Goal: Book appointment/travel/reservation

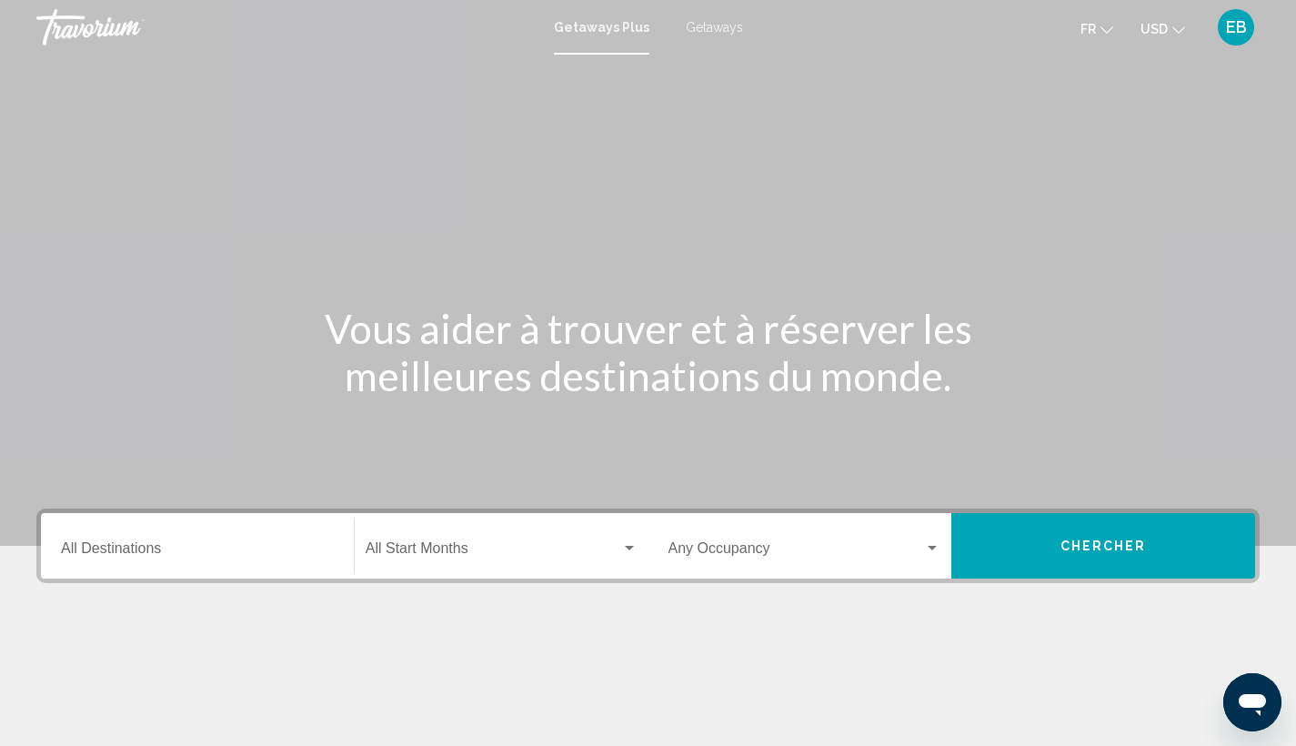
click at [1160, 29] on span "USD" at bounding box center [1153, 29] width 27 height 15
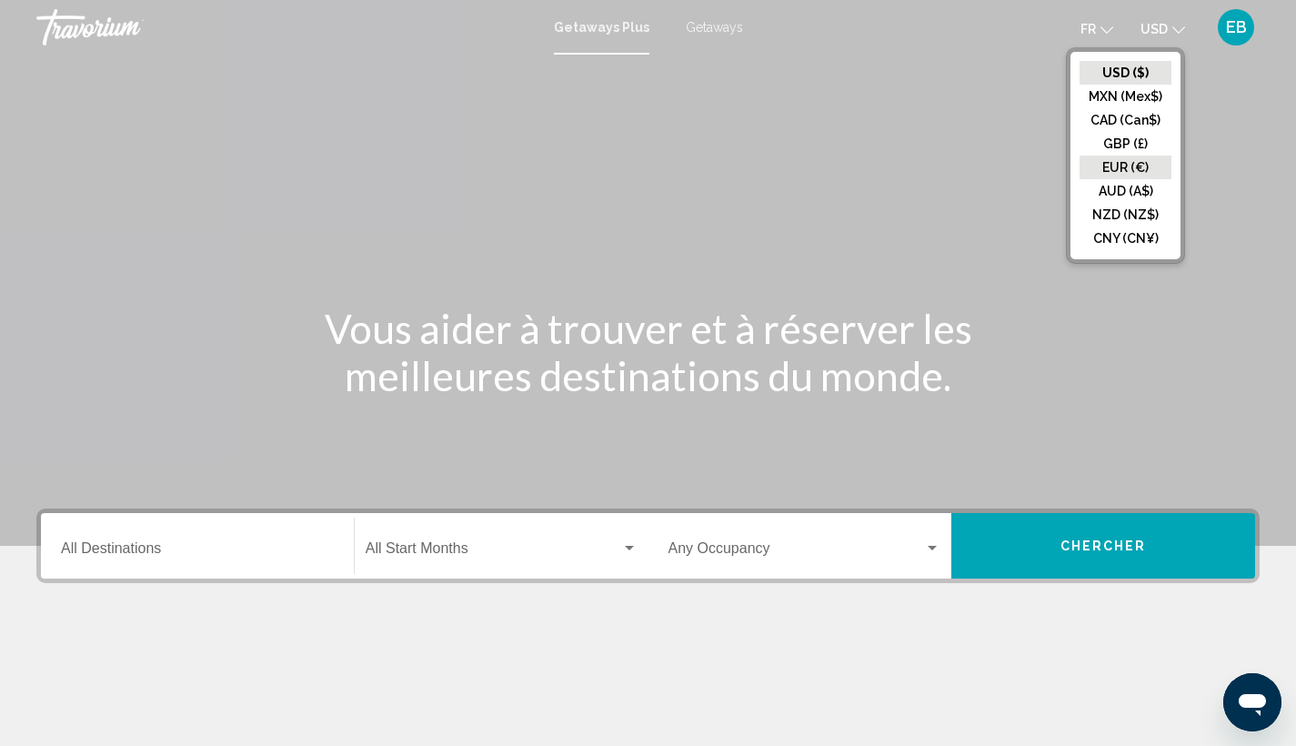
click at [1125, 167] on button "EUR (€)" at bounding box center [1125, 167] width 92 height 24
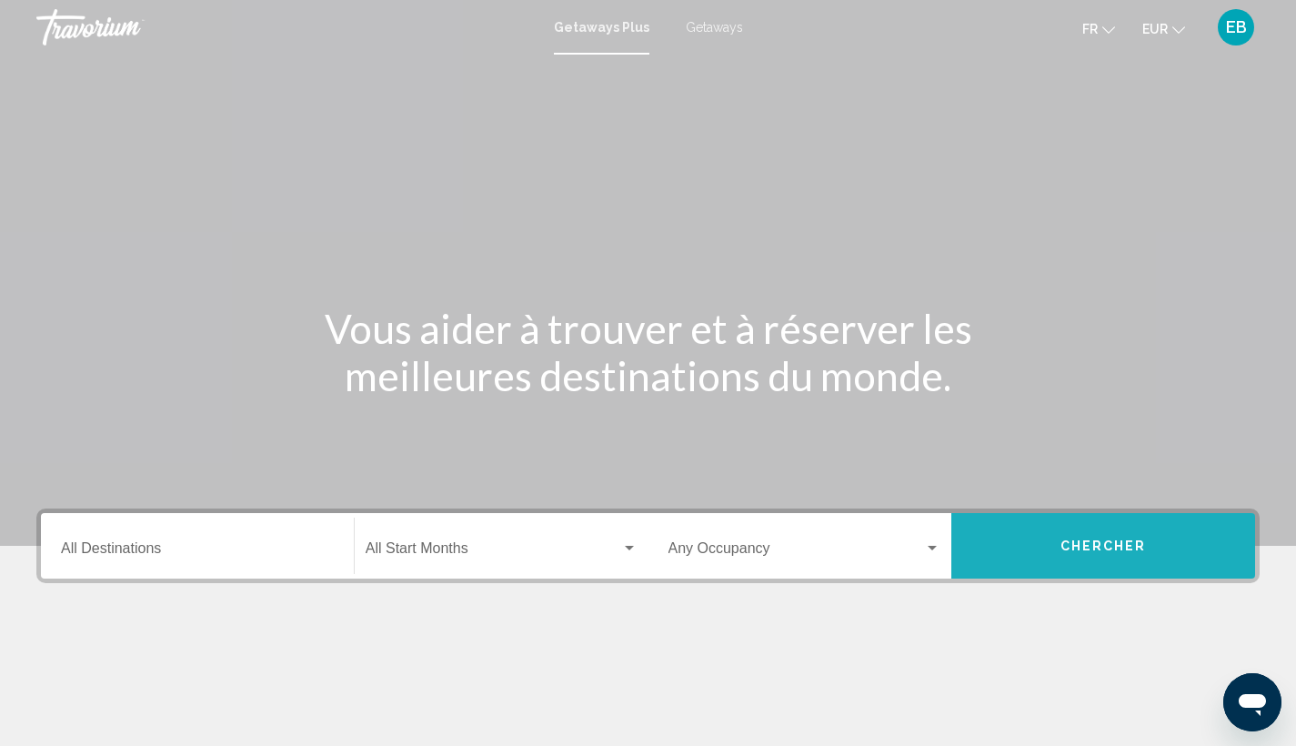
click at [1077, 528] on button "Chercher" at bounding box center [1103, 545] width 304 height 65
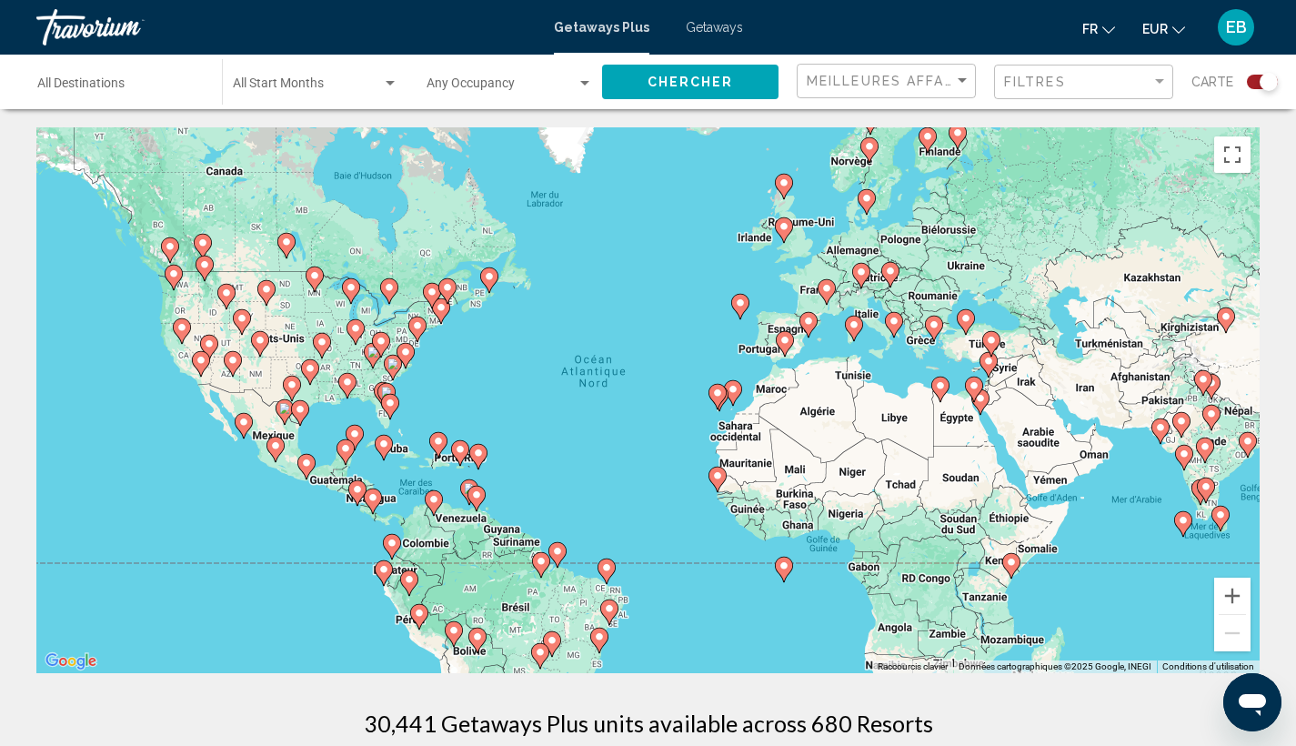
click at [827, 360] on div "Pour activer le glissement avec le clavier, appuyez sur Alt+Entrée. Une fois ce…" at bounding box center [647, 400] width 1223 height 546
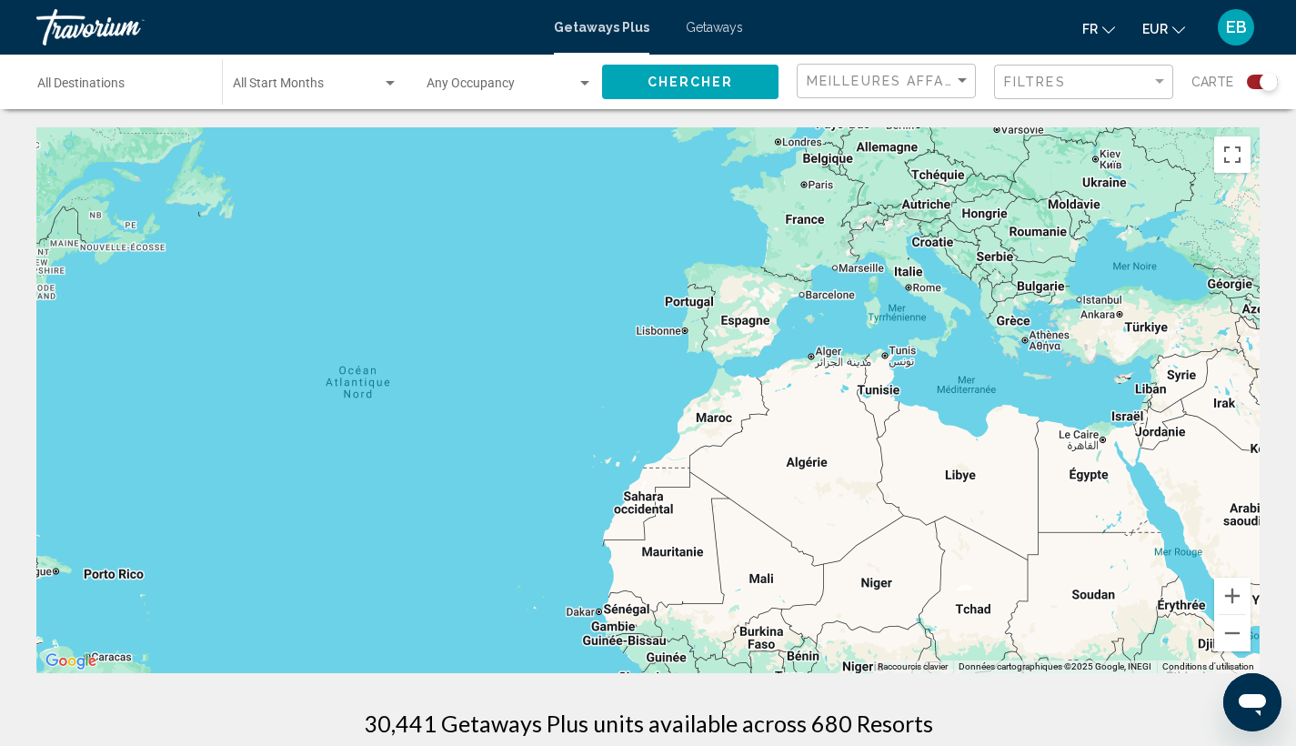
click at [803, 338] on div "Pour activer le glissement avec le clavier, appuyez sur Alt+Entrée. Une fois ce…" at bounding box center [647, 400] width 1223 height 546
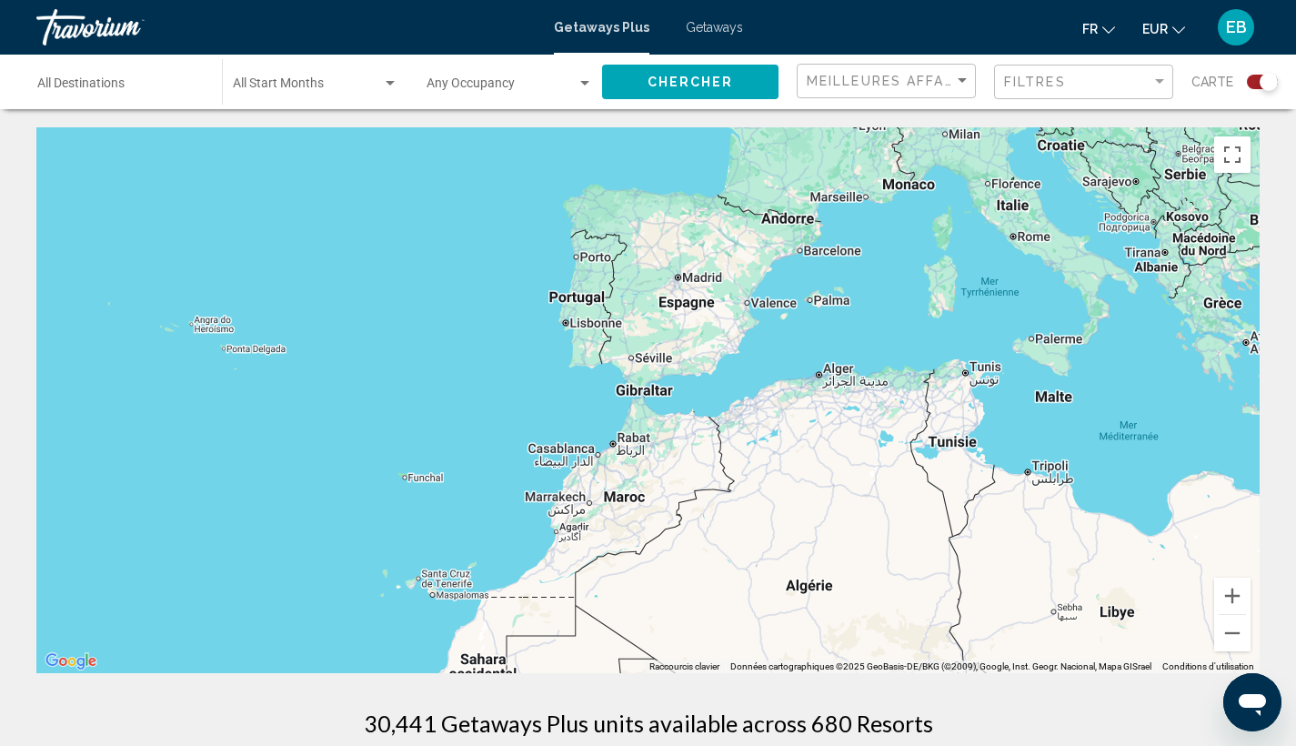
click at [804, 327] on div "Pour activer le glissement avec le clavier, appuyez sur Alt+Entrée. Une fois ce…" at bounding box center [647, 400] width 1223 height 546
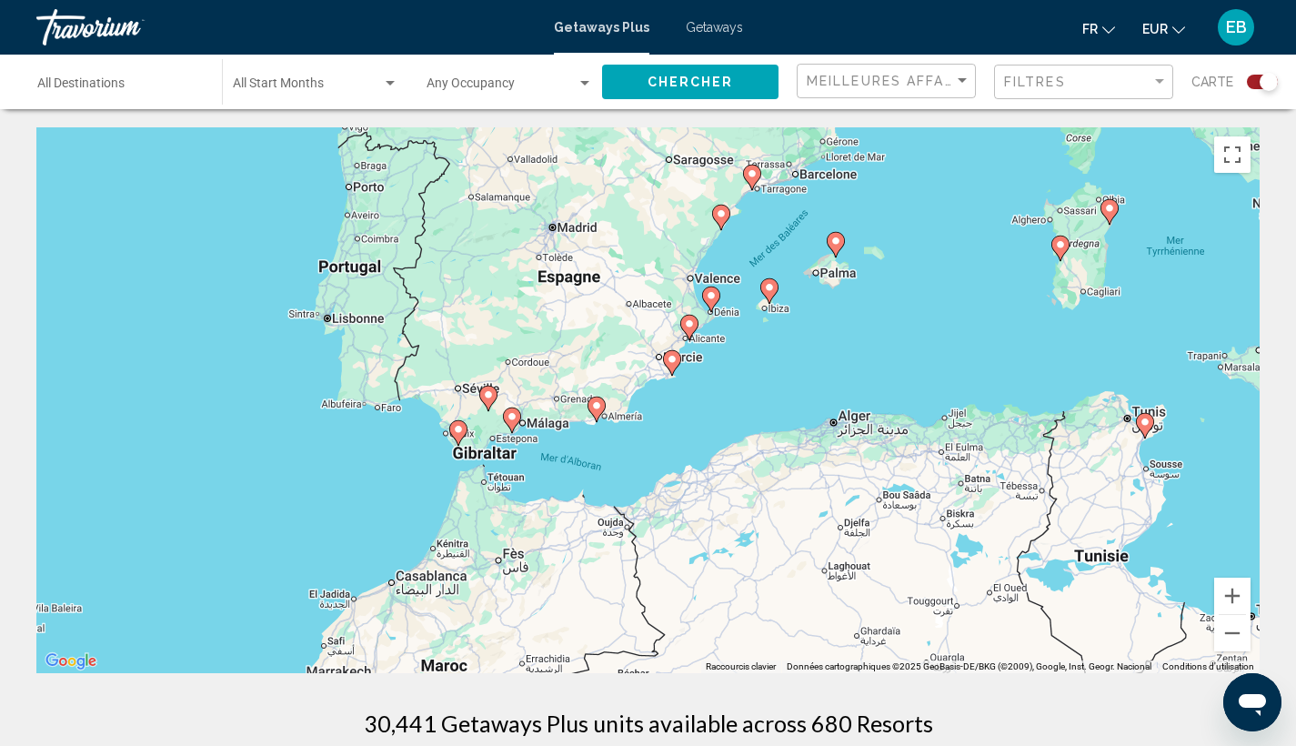
click at [834, 238] on image "Main content" at bounding box center [835, 240] width 11 height 11
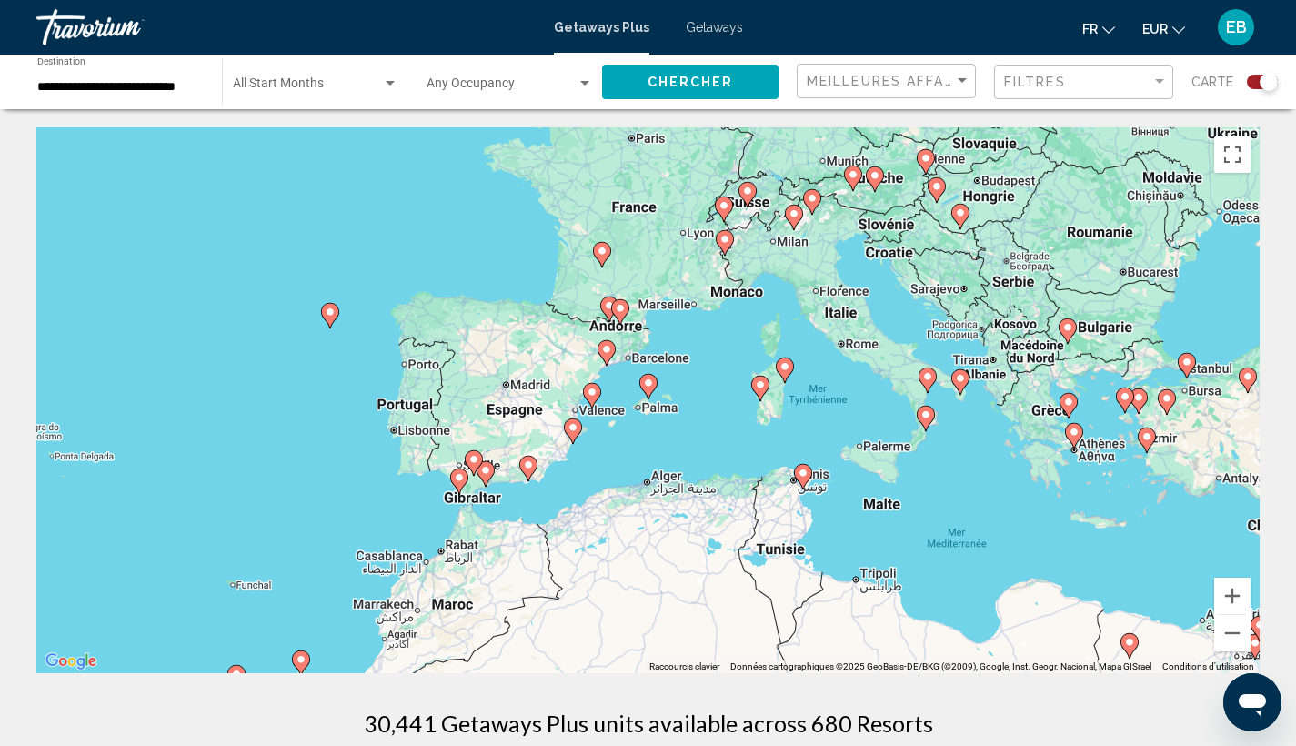
click at [695, 392] on div "Pour naviguer, appuyez sur les touches fléchées. Pour activer le glissement ave…" at bounding box center [647, 400] width 1223 height 546
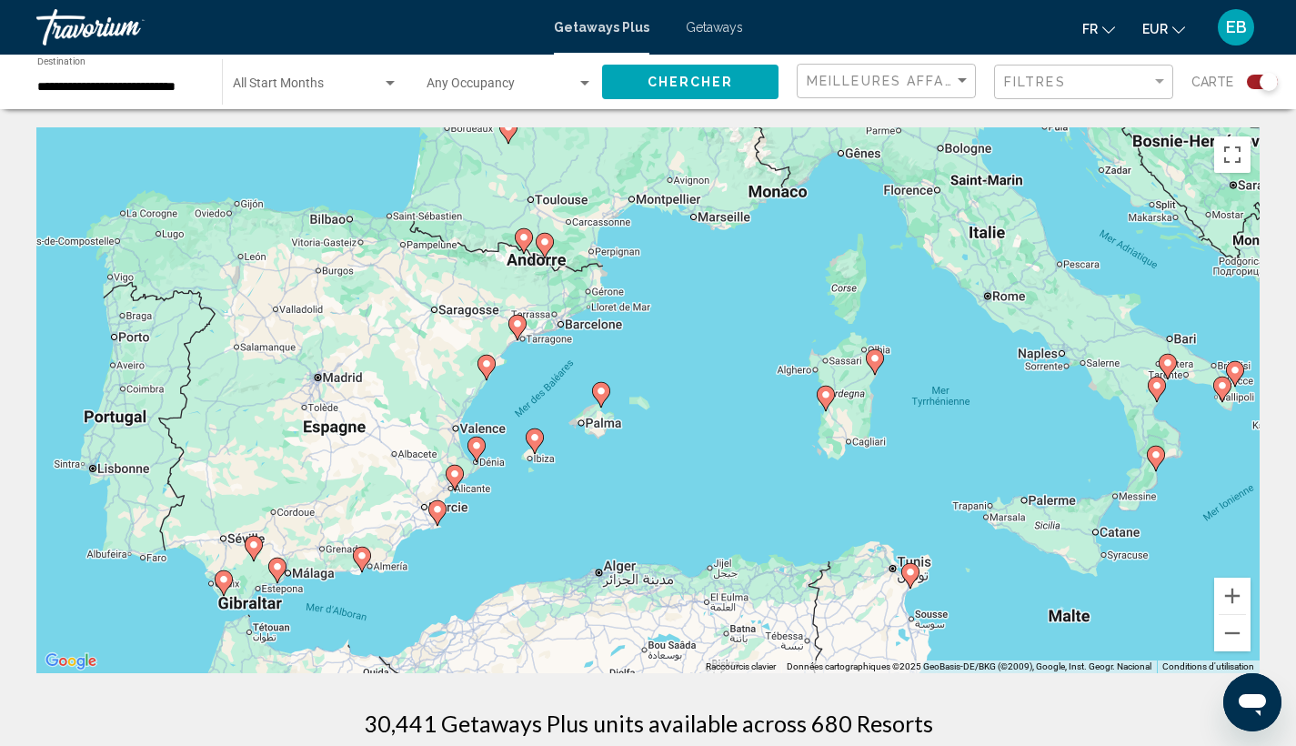
click at [582, 455] on div "Pour naviguer, appuyez sur les touches fléchées. Pour activer le glissement ave…" at bounding box center [647, 400] width 1223 height 546
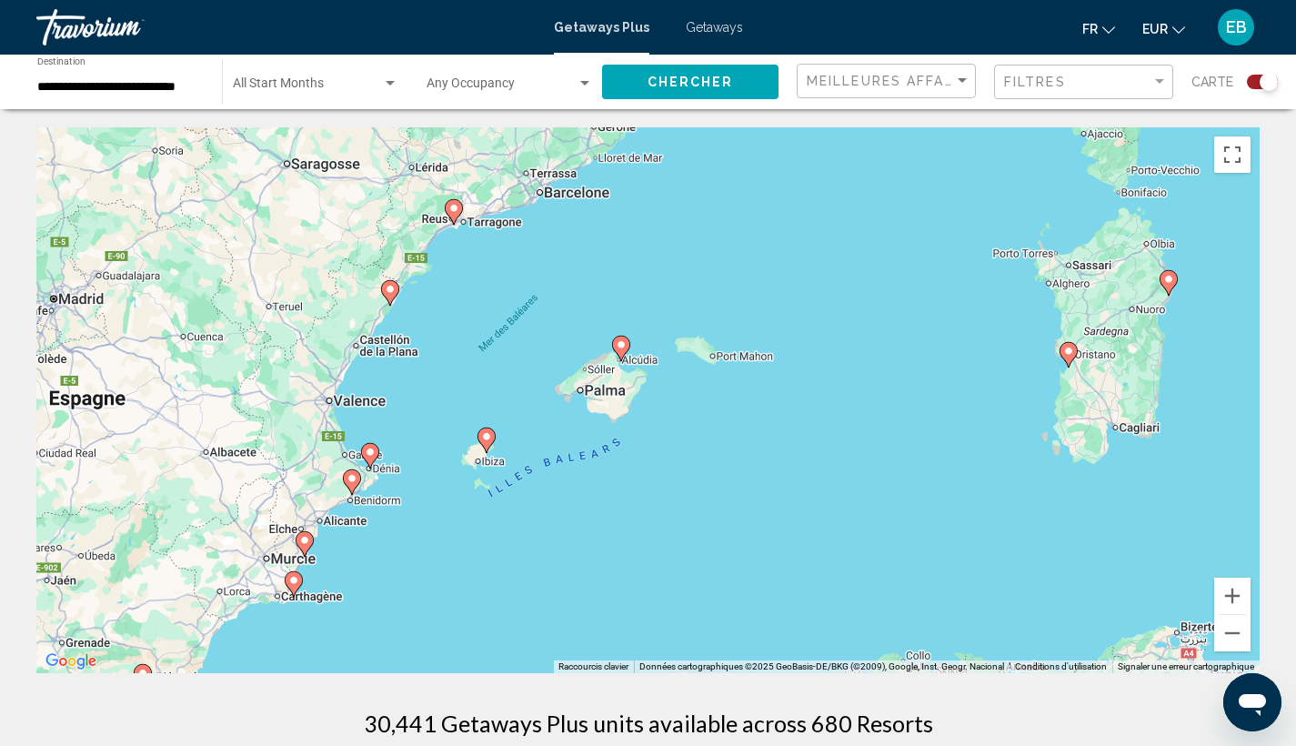
click at [566, 400] on div "Pour naviguer, appuyez sur les touches fléchées. Pour activer le glissement ave…" at bounding box center [647, 400] width 1223 height 546
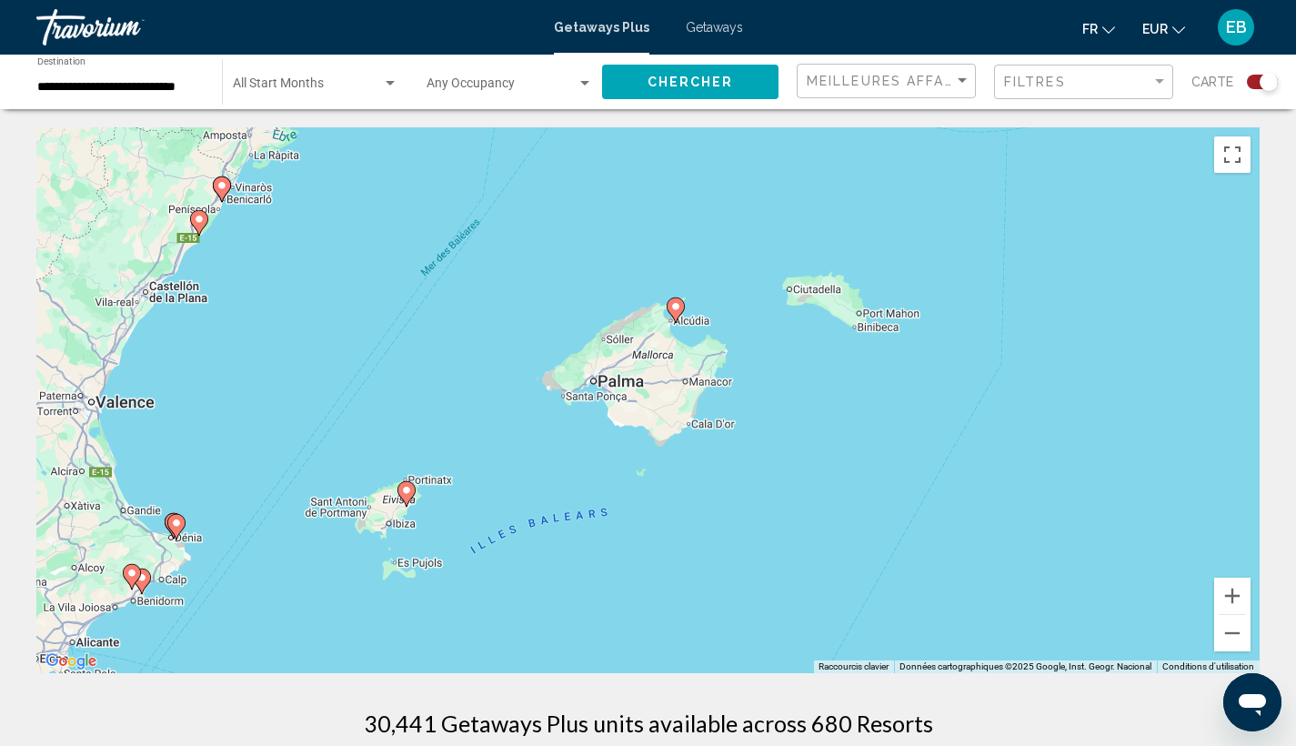
click at [715, 364] on div "Pour naviguer, appuyez sur les touches fléchées. Pour activer le glissement ave…" at bounding box center [647, 400] width 1223 height 546
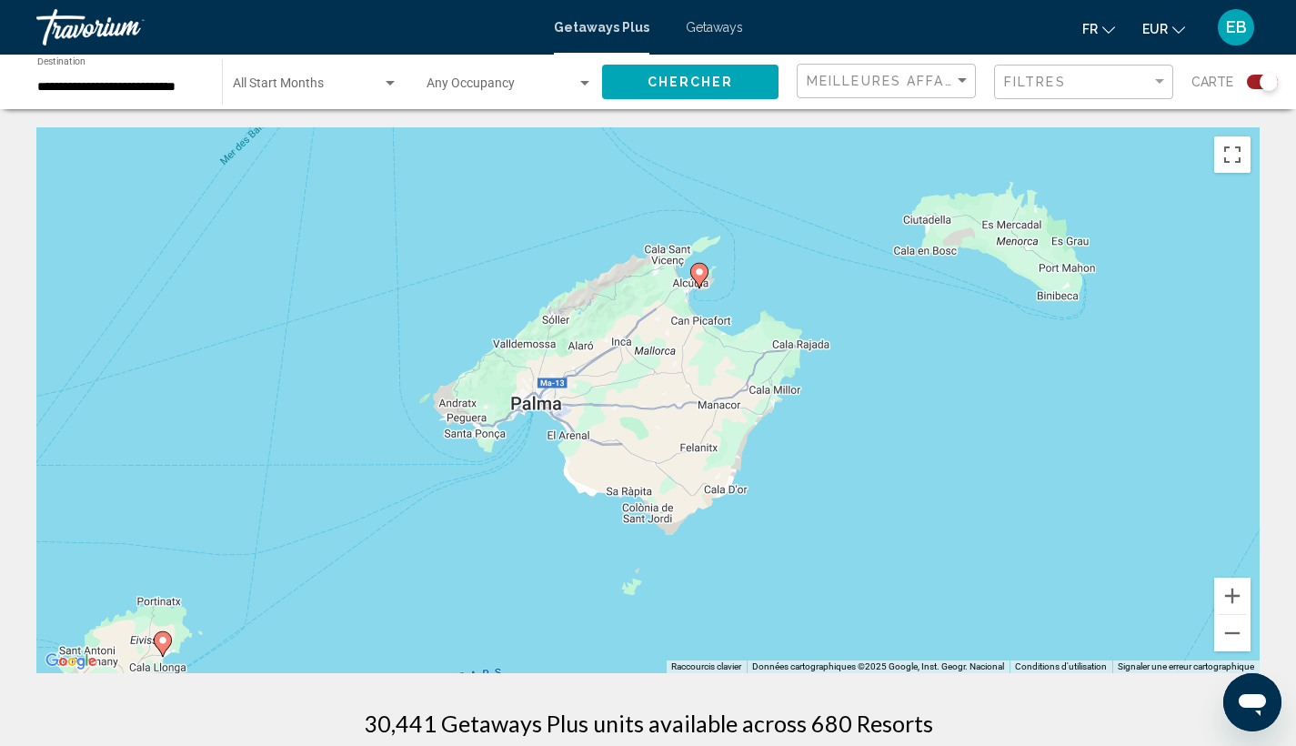
drag, startPoint x: 631, startPoint y: 337, endPoint x: 706, endPoint y: 344, distance: 74.8
click at [706, 344] on div "Pour naviguer, appuyez sur les touches fléchées. Pour activer le glissement ave…" at bounding box center [647, 400] width 1223 height 546
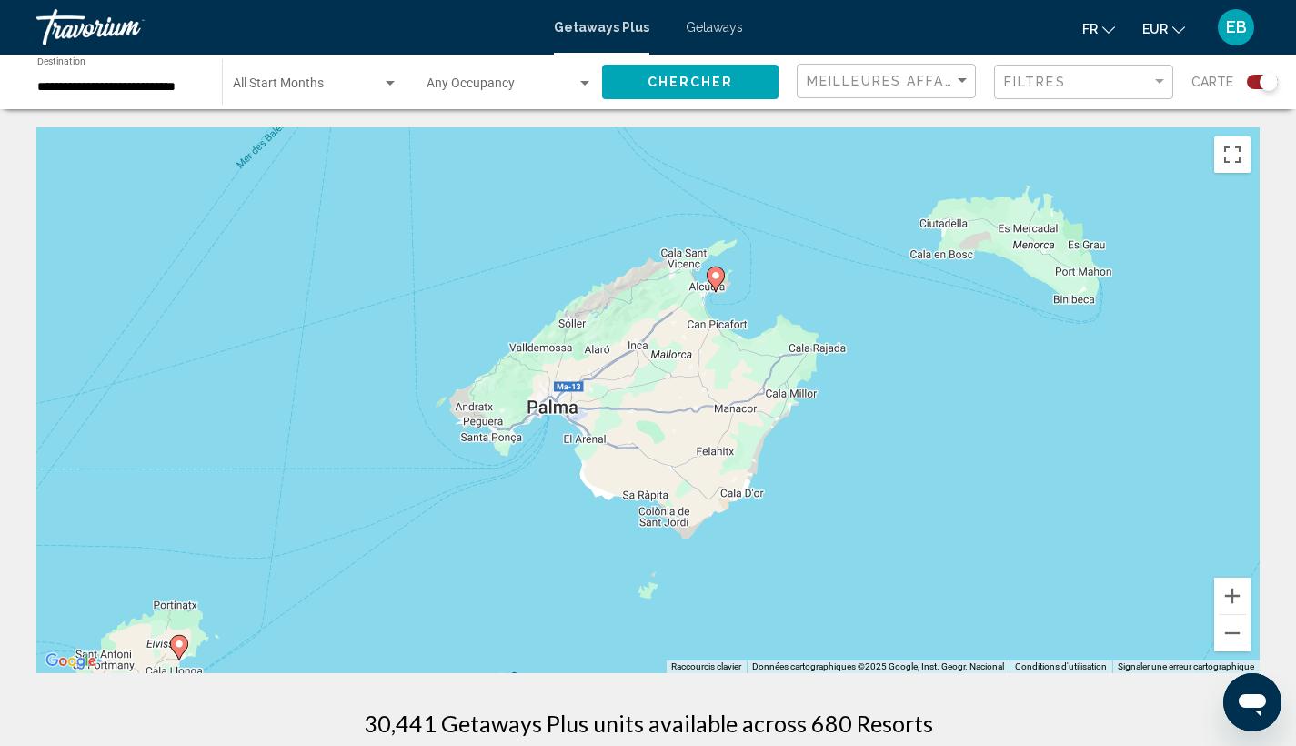
click at [715, 277] on image "Main content" at bounding box center [715, 275] width 11 height 11
type input "**********"
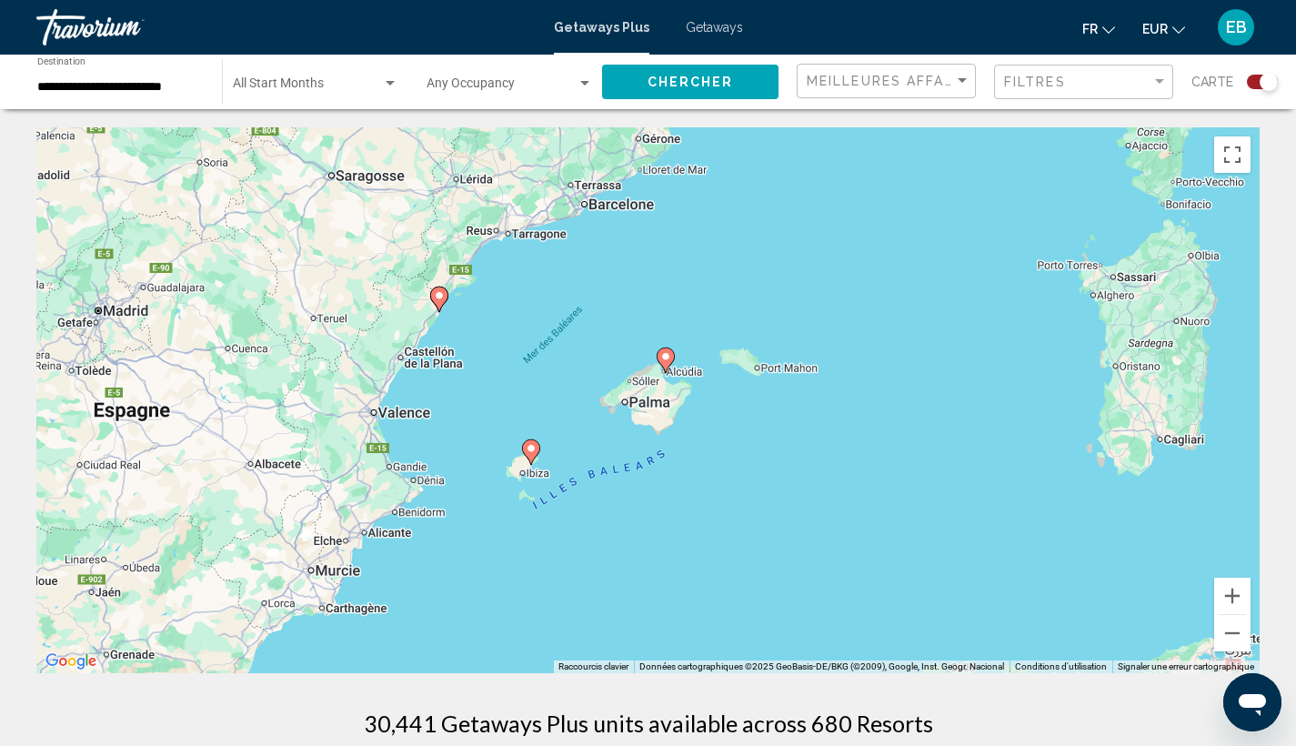
click at [666, 365] on icon "Main content" at bounding box center [664, 360] width 16 height 24
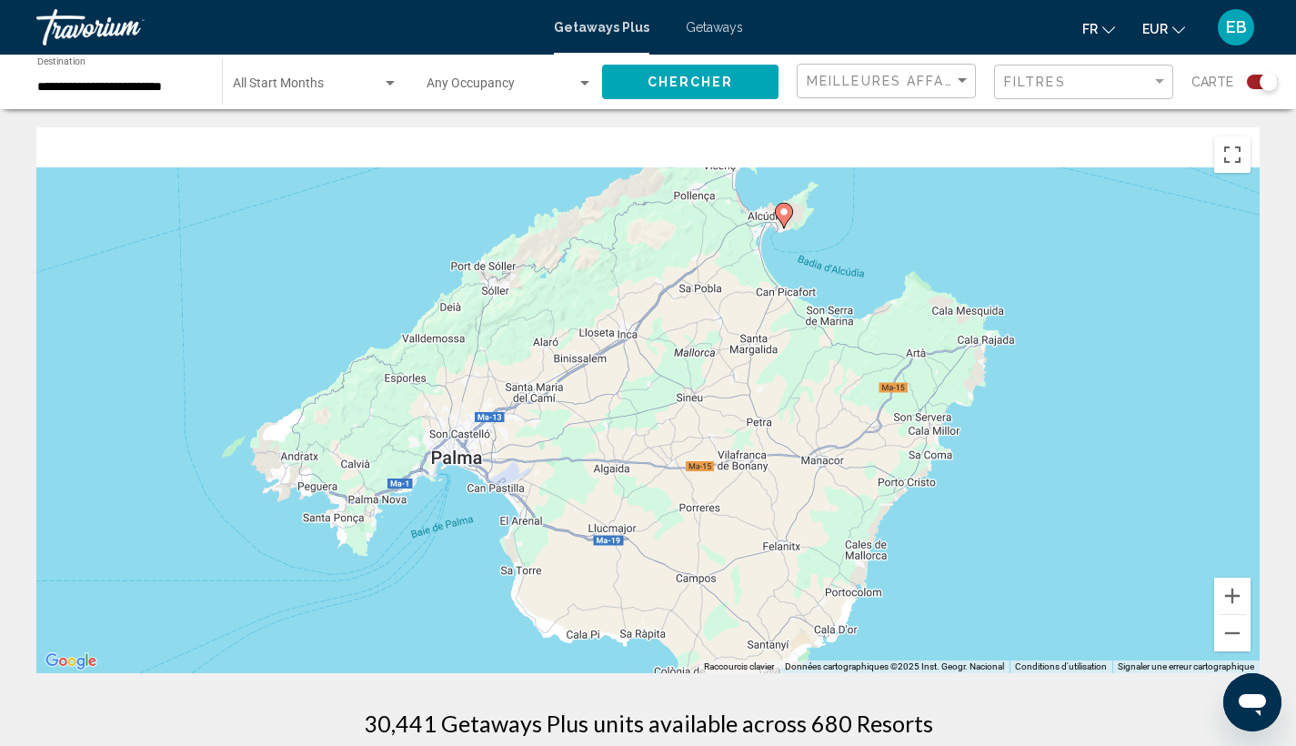
drag, startPoint x: 806, startPoint y: 224, endPoint x: 814, endPoint y: 316, distance: 92.1
click at [814, 316] on div "Pour activer le glissement avec le clavier, appuyez sur Alt+Entrée. Une fois ce…" at bounding box center [647, 400] width 1223 height 546
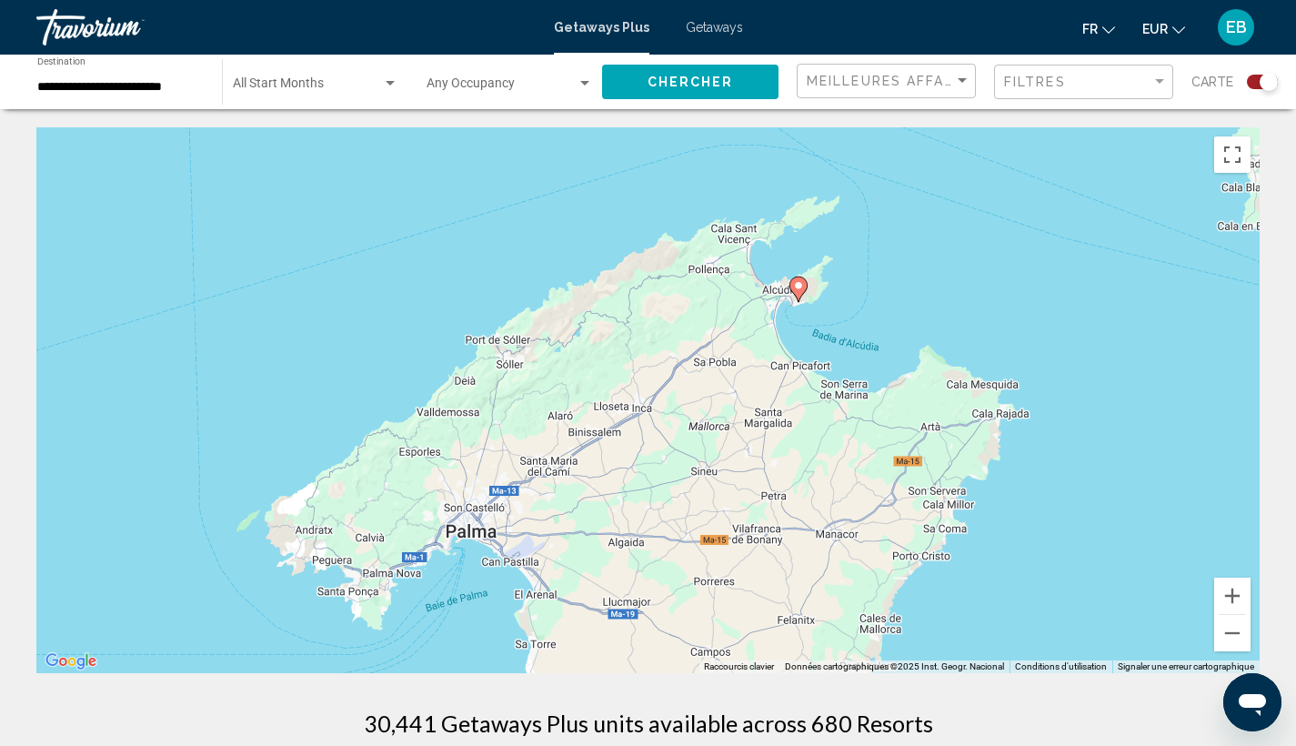
click at [794, 286] on image "Main content" at bounding box center [798, 285] width 11 height 11
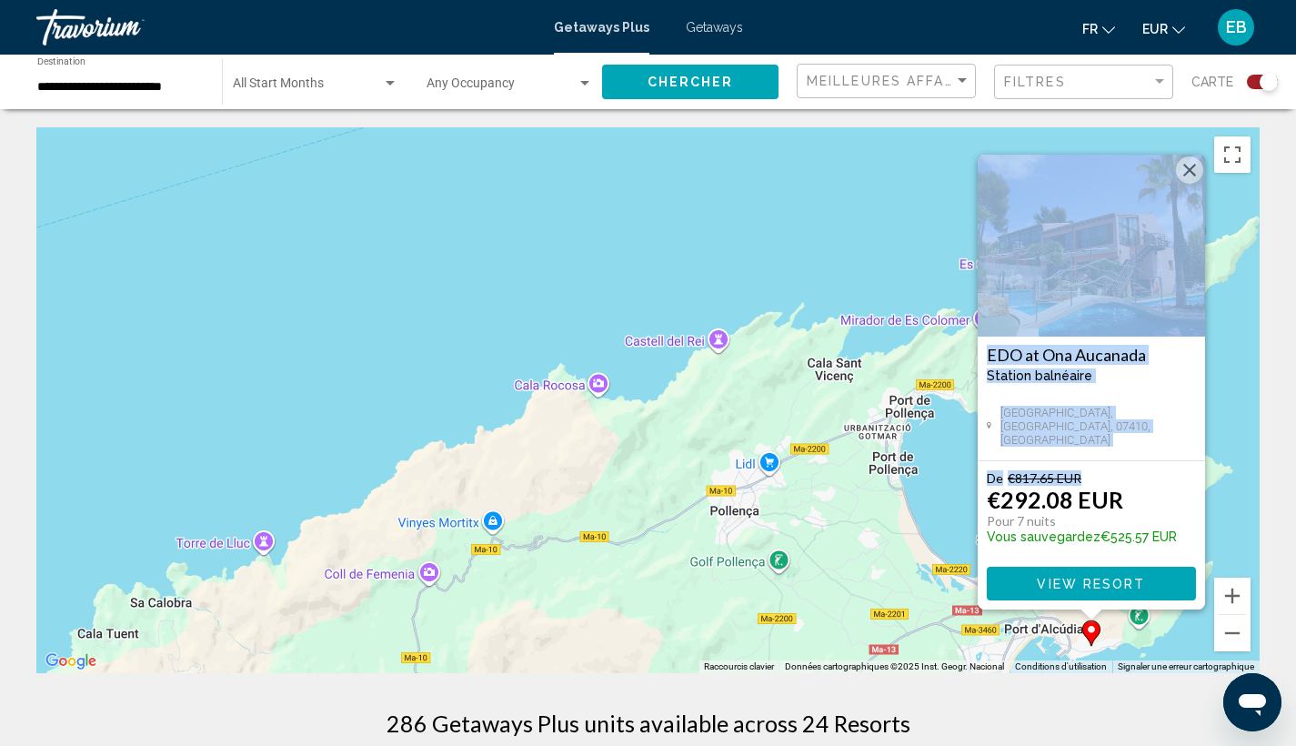
drag, startPoint x: 1141, startPoint y: 481, endPoint x: 861, endPoint y: 449, distance: 281.8
click at [861, 449] on div "Pour activer le glissement avec le clavier, appuyez sur Alt+Entrée. Une fois ce…" at bounding box center [647, 400] width 1223 height 546
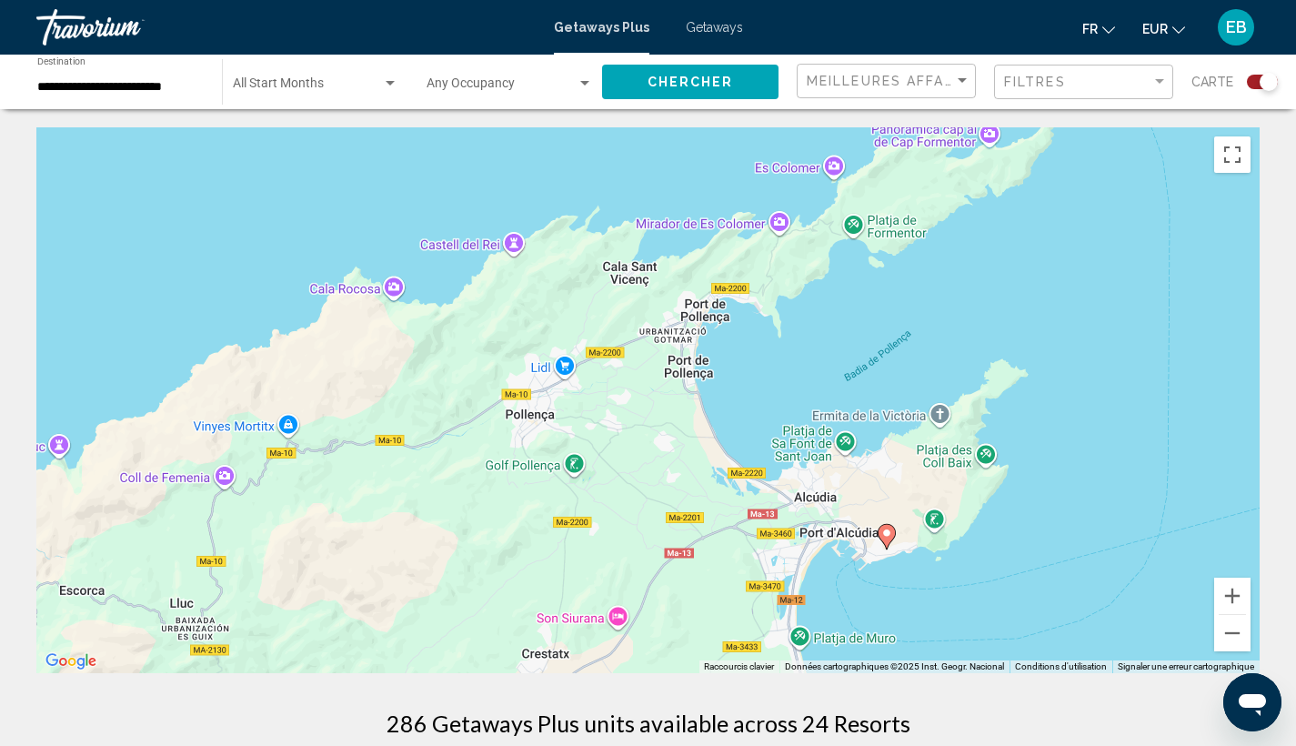
drag, startPoint x: 934, startPoint y: 453, endPoint x: 718, endPoint y: 347, distance: 239.9
click at [718, 347] on div "Pour activer le glissement avec le clavier, appuyez sur Alt+Entrée. Une fois ce…" at bounding box center [647, 400] width 1223 height 546
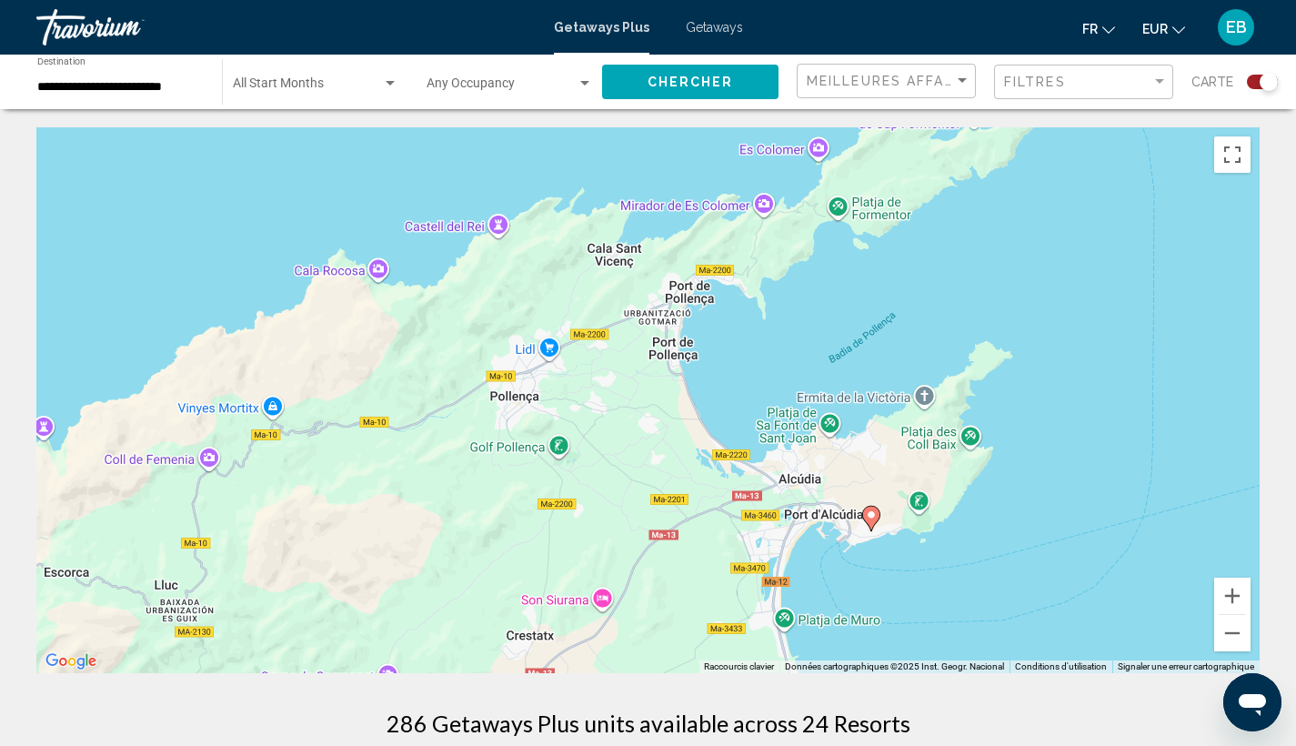
click at [872, 523] on icon "Main content" at bounding box center [870, 518] width 16 height 24
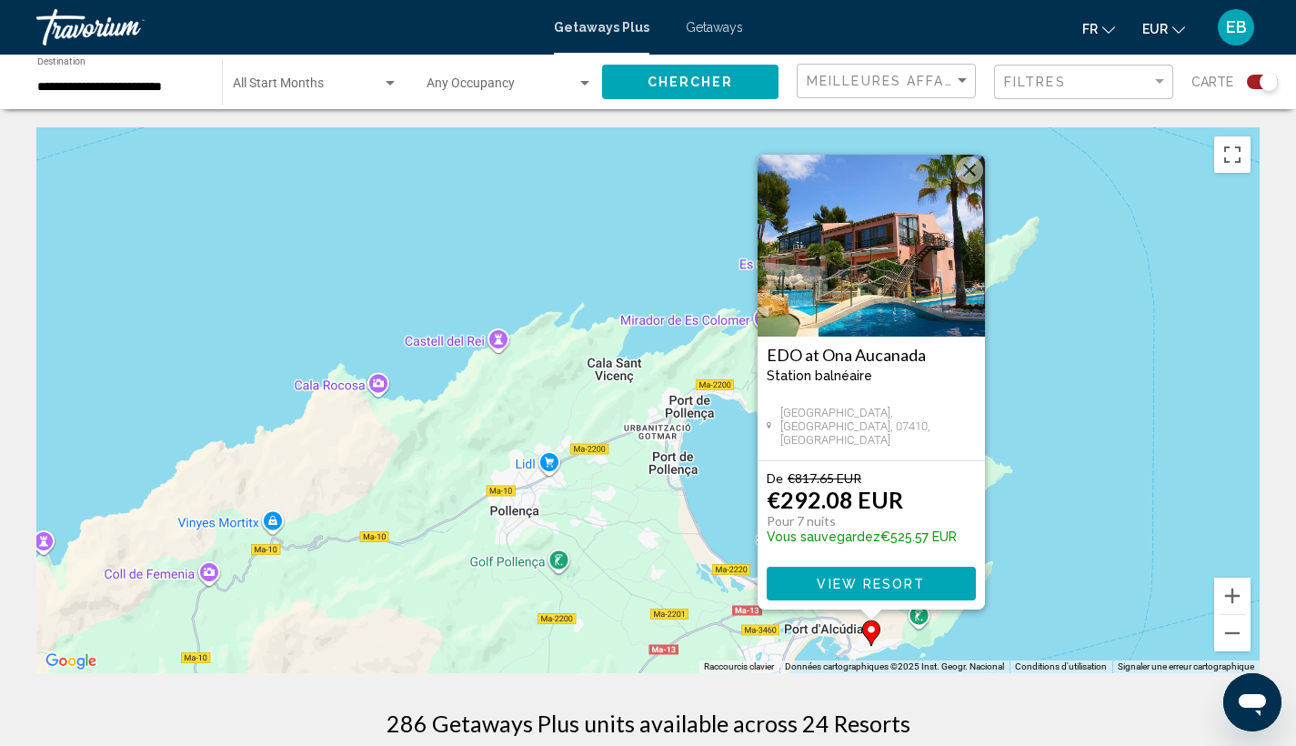
click at [831, 587] on span "View Resort" at bounding box center [870, 583] width 108 height 15
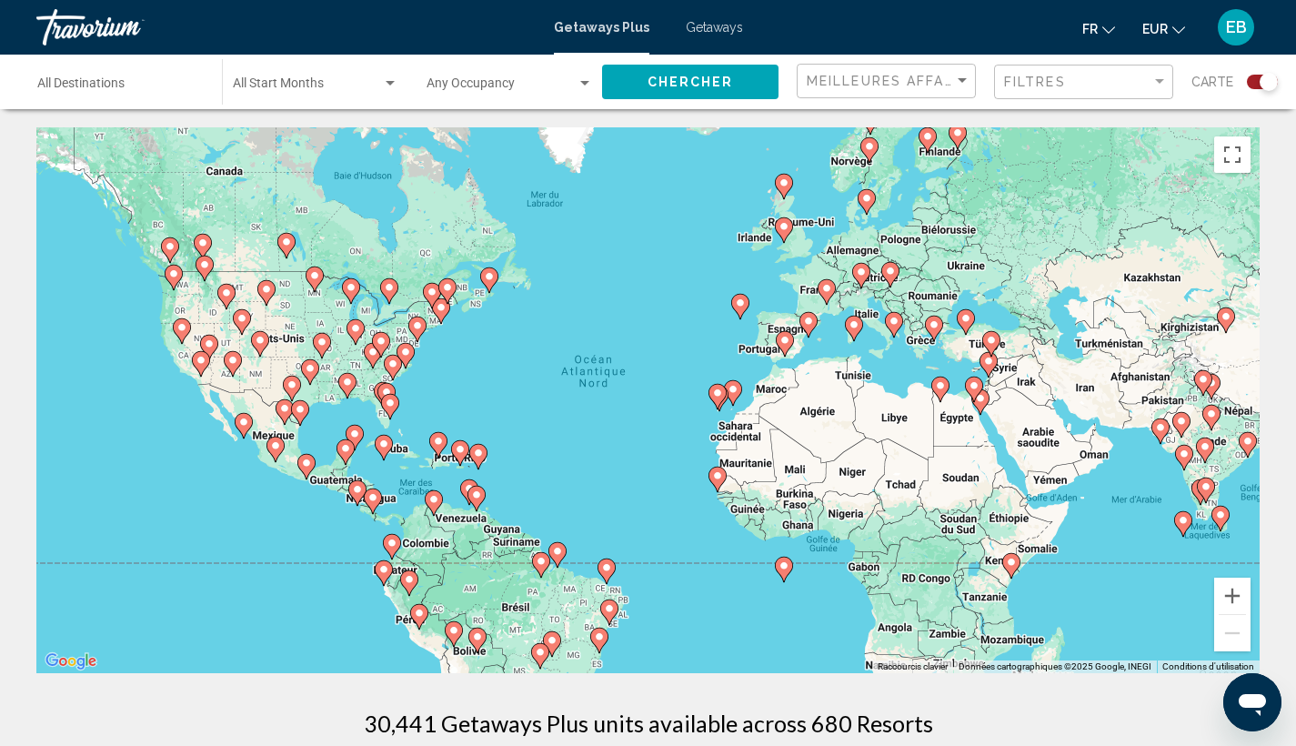
click at [827, 367] on div "Pour activer le glissement avec le clavier, appuyez sur Alt+Entrée. Une fois ce…" at bounding box center [647, 400] width 1223 height 546
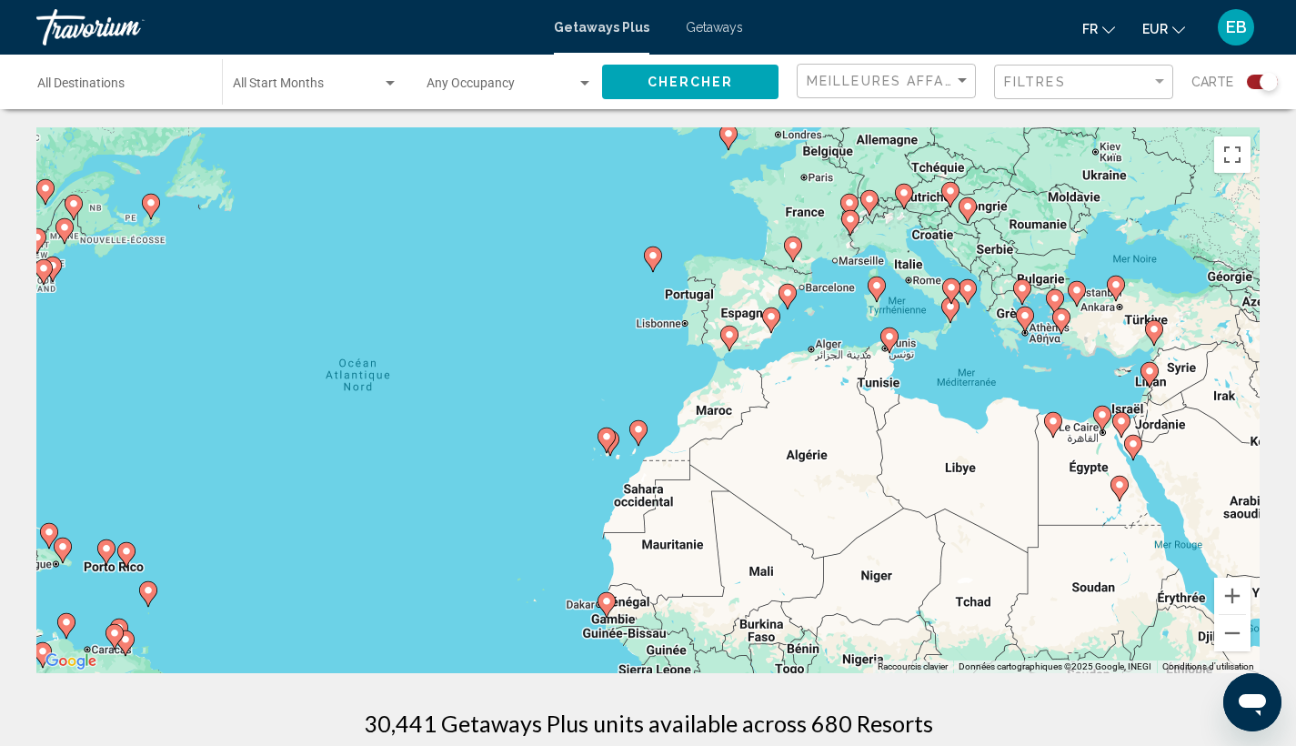
click at [824, 351] on div "Pour activer le glissement avec le clavier, appuyez sur Alt+Entrée. Une fois ce…" at bounding box center [647, 400] width 1223 height 546
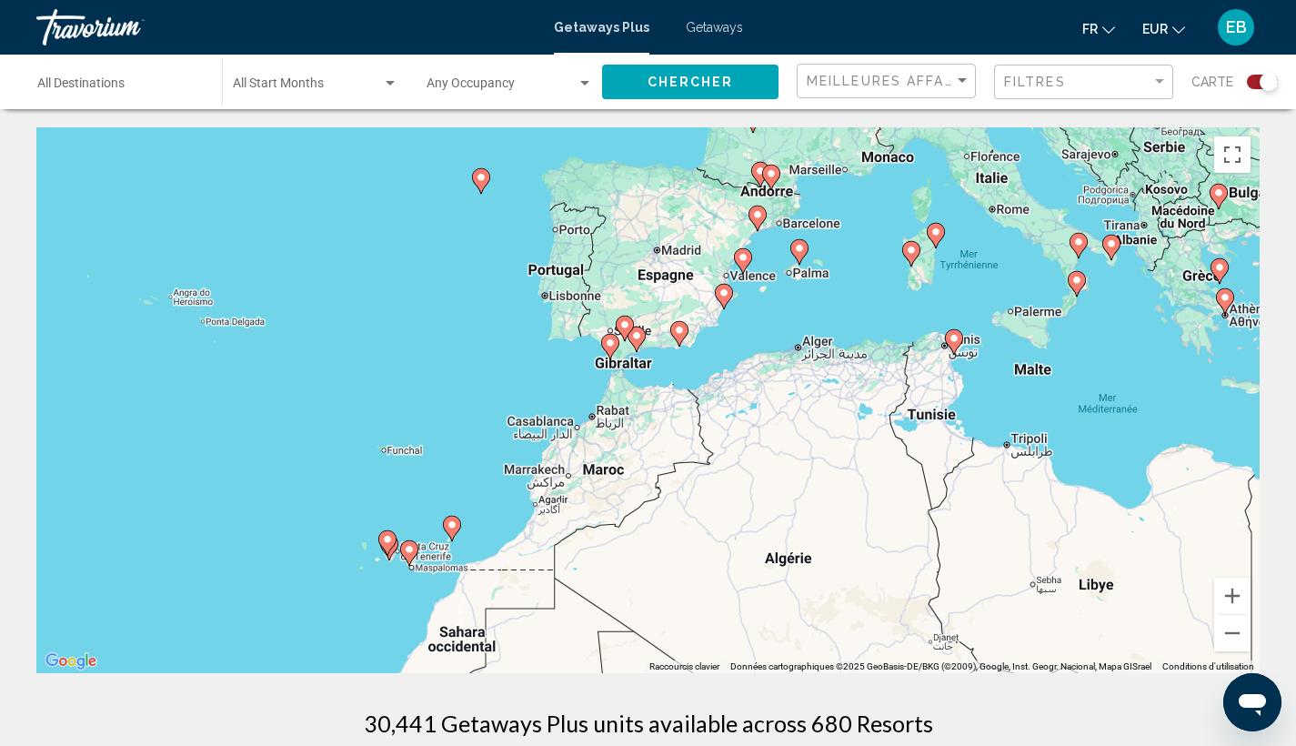
click at [784, 323] on div "Pour activer le glissement avec le clavier, appuyez sur Alt+Entrée. Une fois ce…" at bounding box center [647, 400] width 1223 height 546
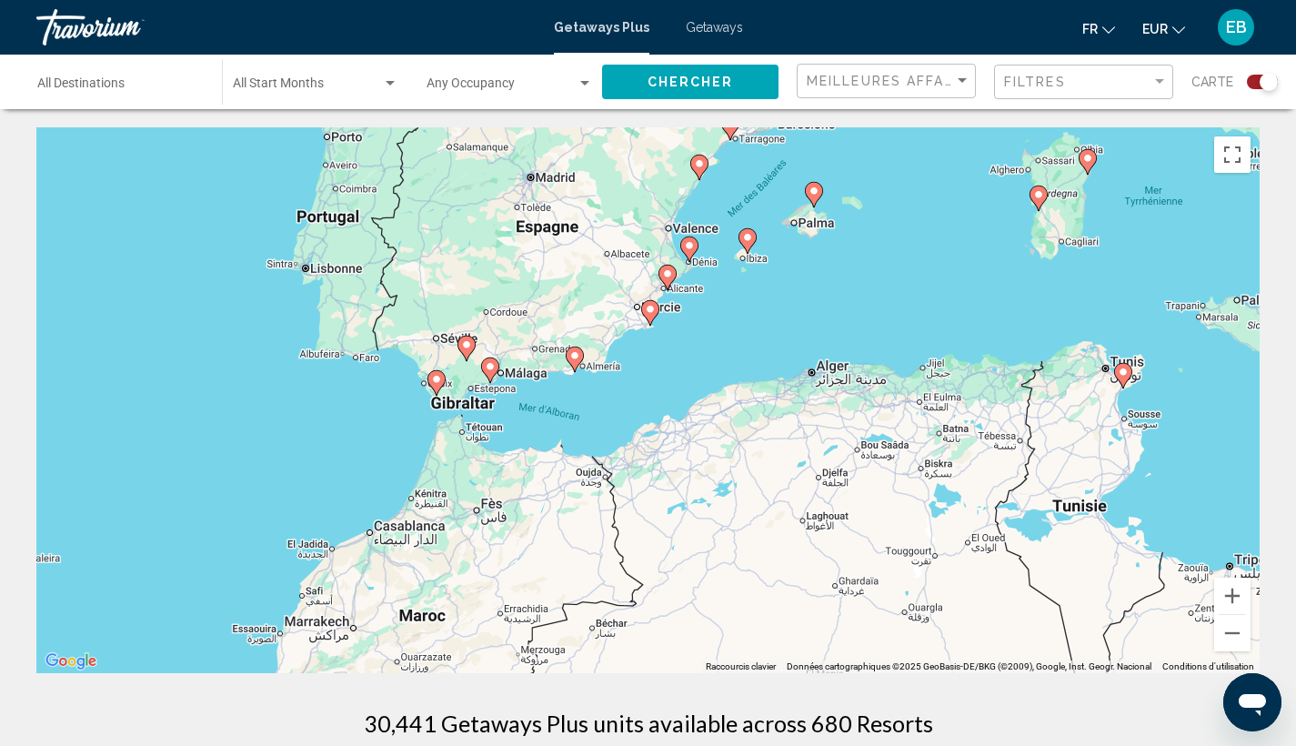
click at [746, 236] on image "Main content" at bounding box center [747, 237] width 11 height 11
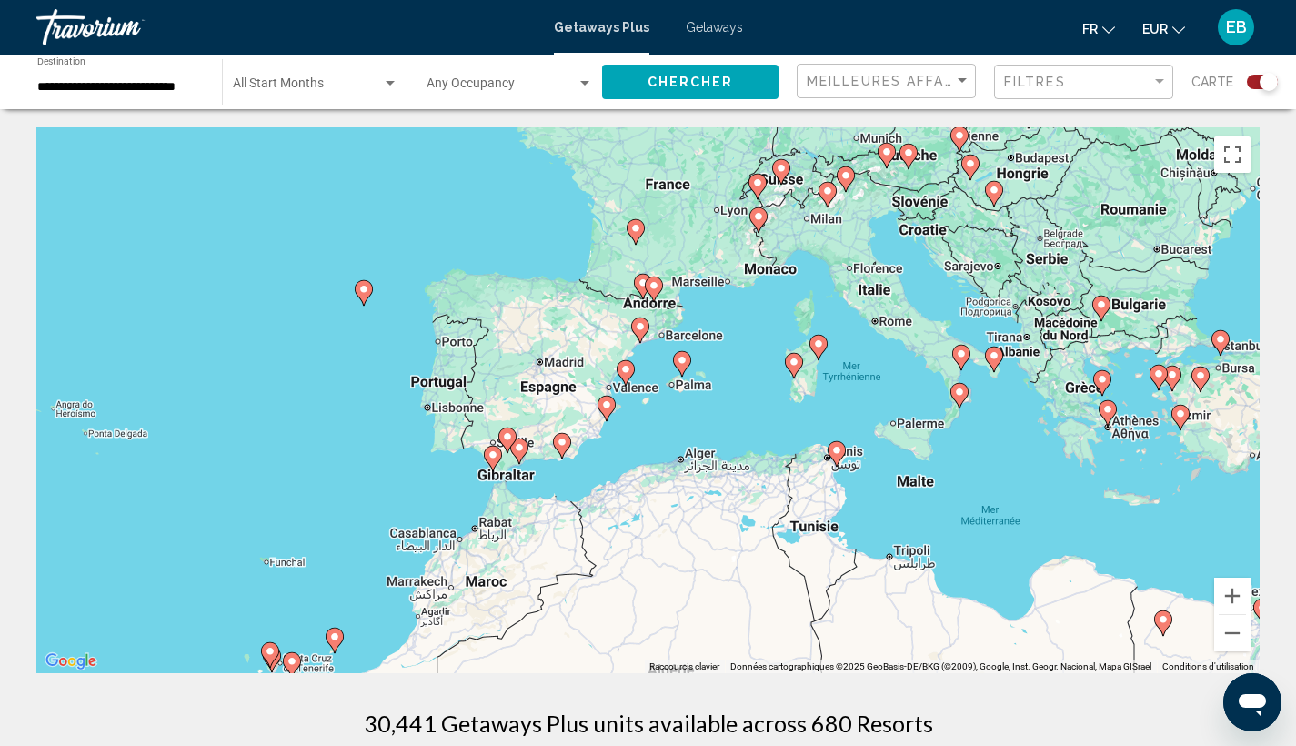
click at [668, 397] on div "Pour activer le glissement avec le clavier, appuyez sur Alt+Entrée. Une fois ce…" at bounding box center [647, 400] width 1223 height 546
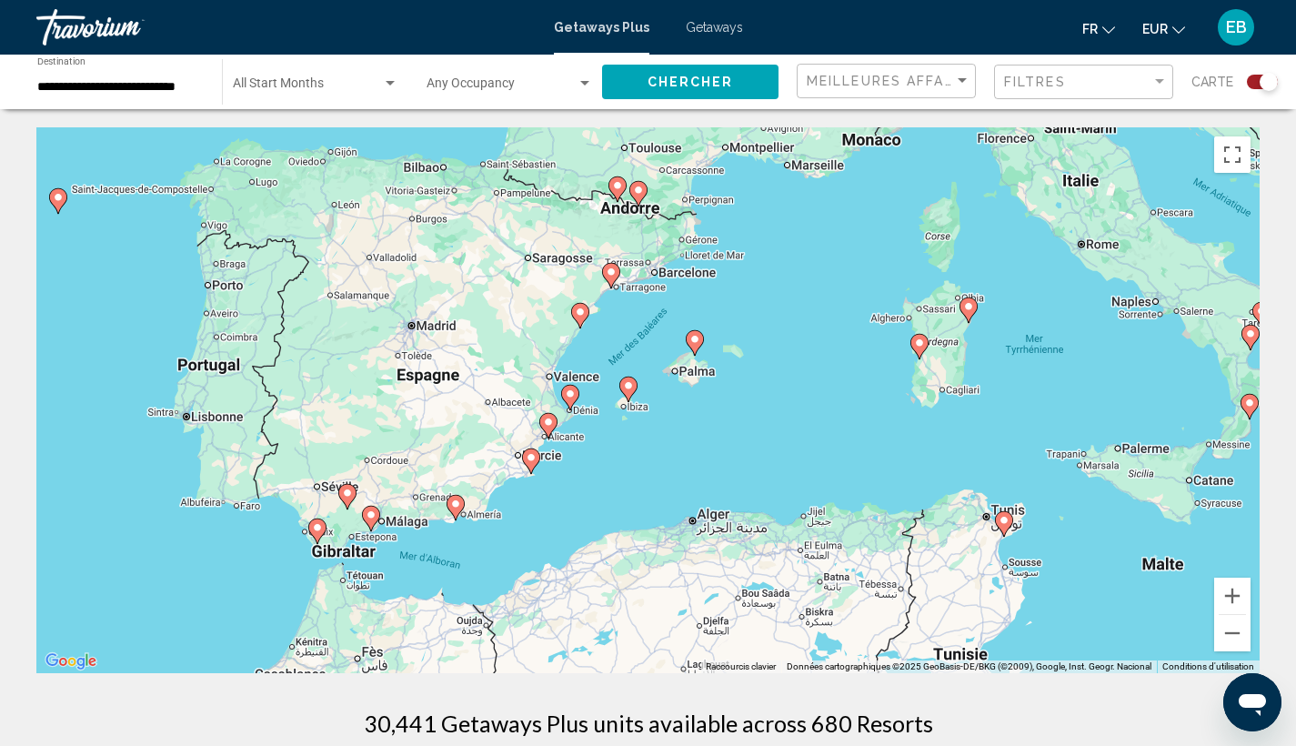
click at [634, 396] on gmp-advanced-marker "Main content" at bounding box center [628, 389] width 18 height 27
type input "**********"
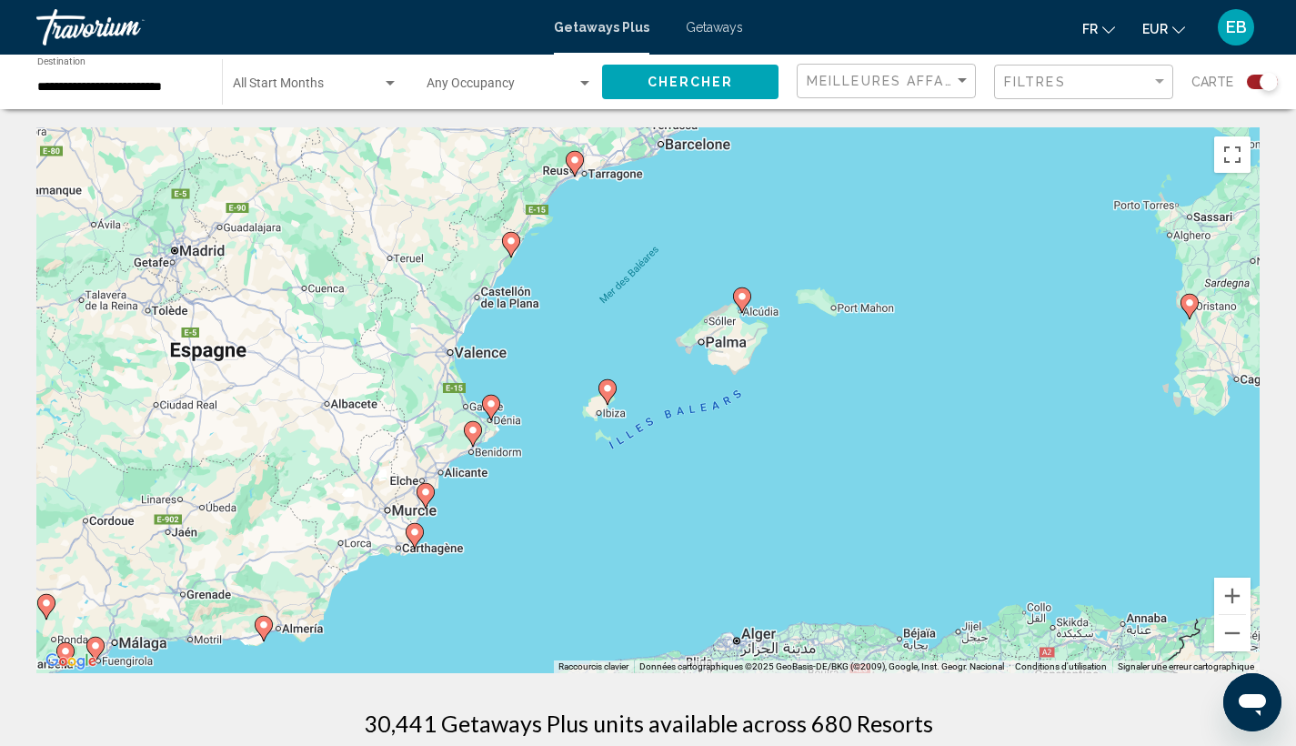
click at [605, 396] on icon "Main content" at bounding box center [606, 392] width 16 height 24
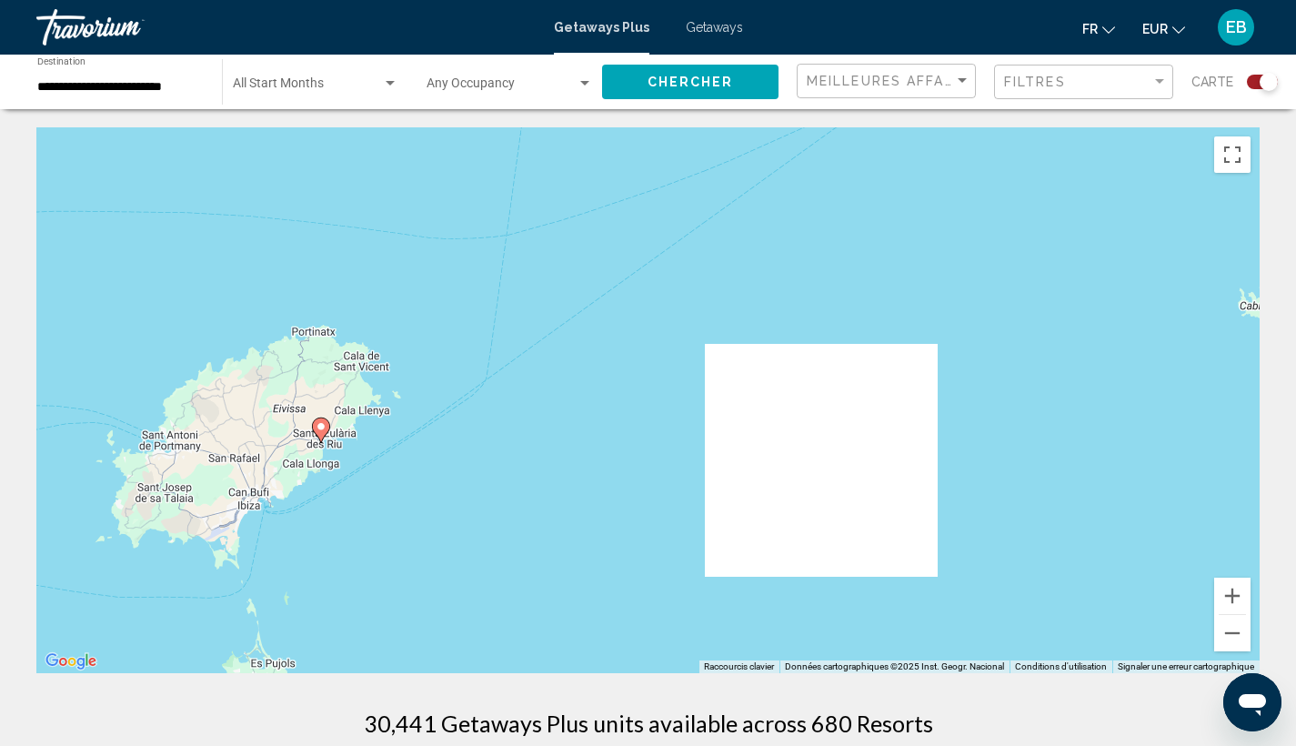
click at [322, 424] on image "Main content" at bounding box center [321, 426] width 11 height 11
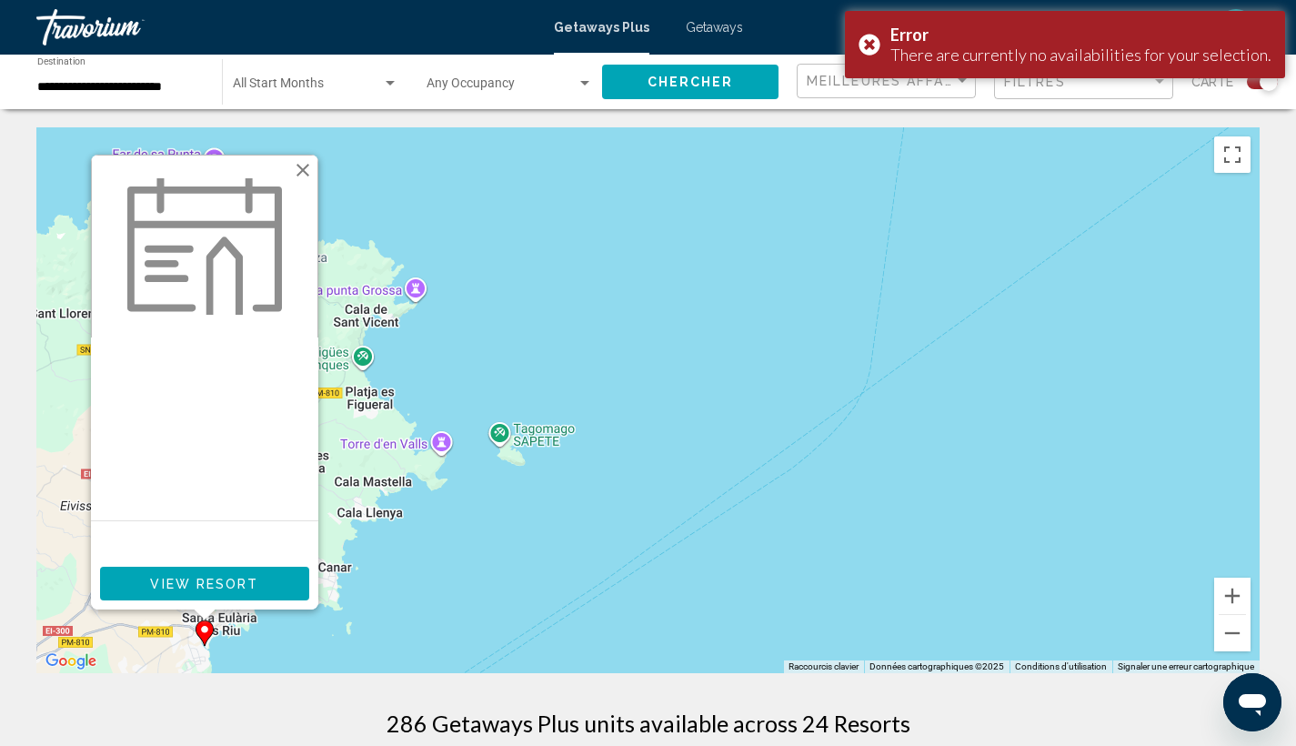
click at [191, 586] on span "View Resort" at bounding box center [204, 583] width 108 height 15
